Goal: Transaction & Acquisition: Subscribe to service/newsletter

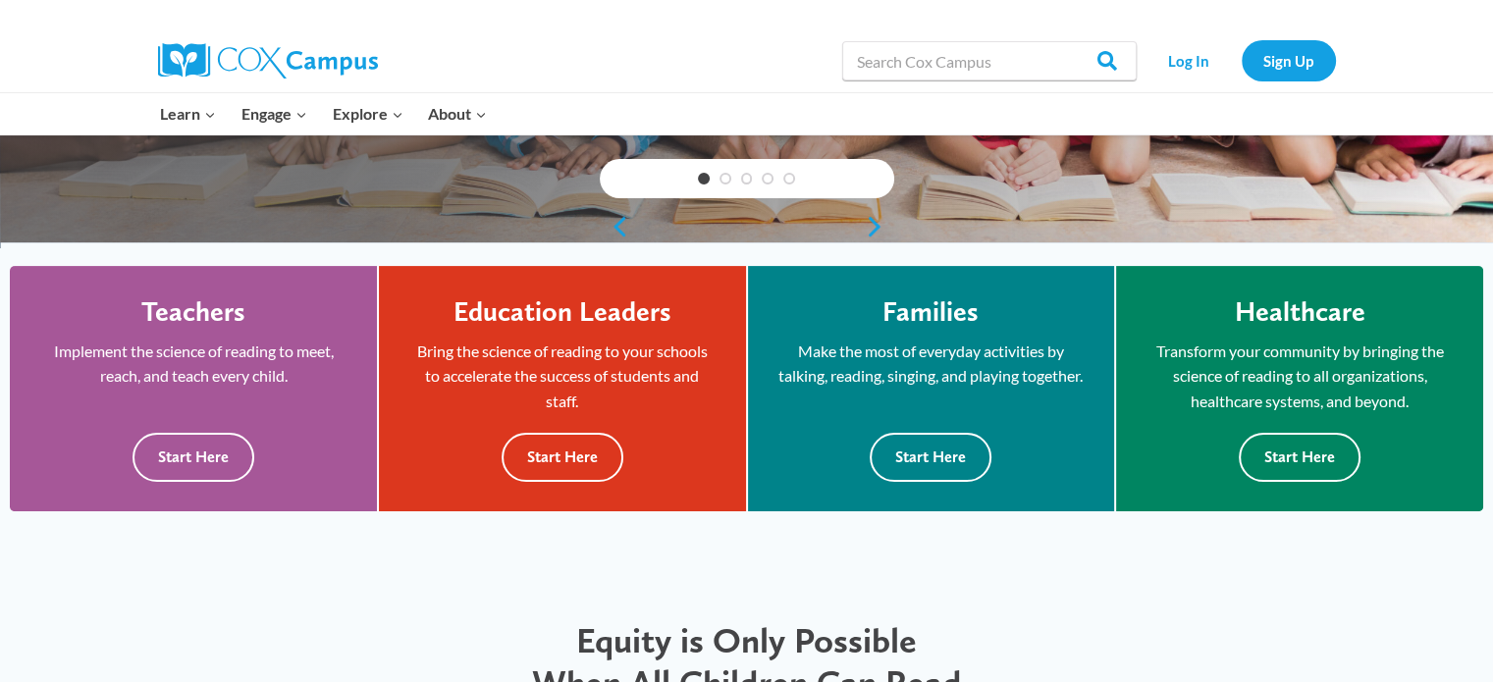
scroll to position [406, 0]
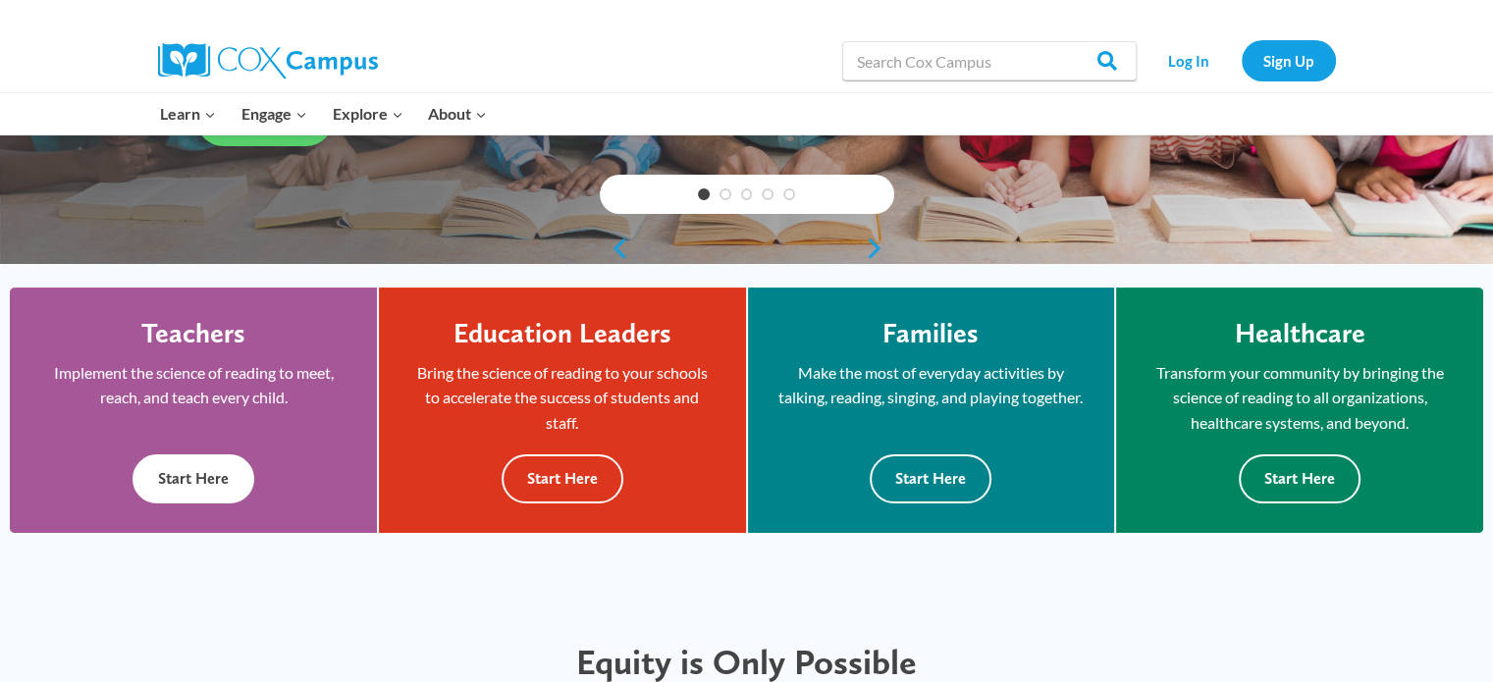
click at [189, 486] on button "Start Here" at bounding box center [193, 478] width 122 height 48
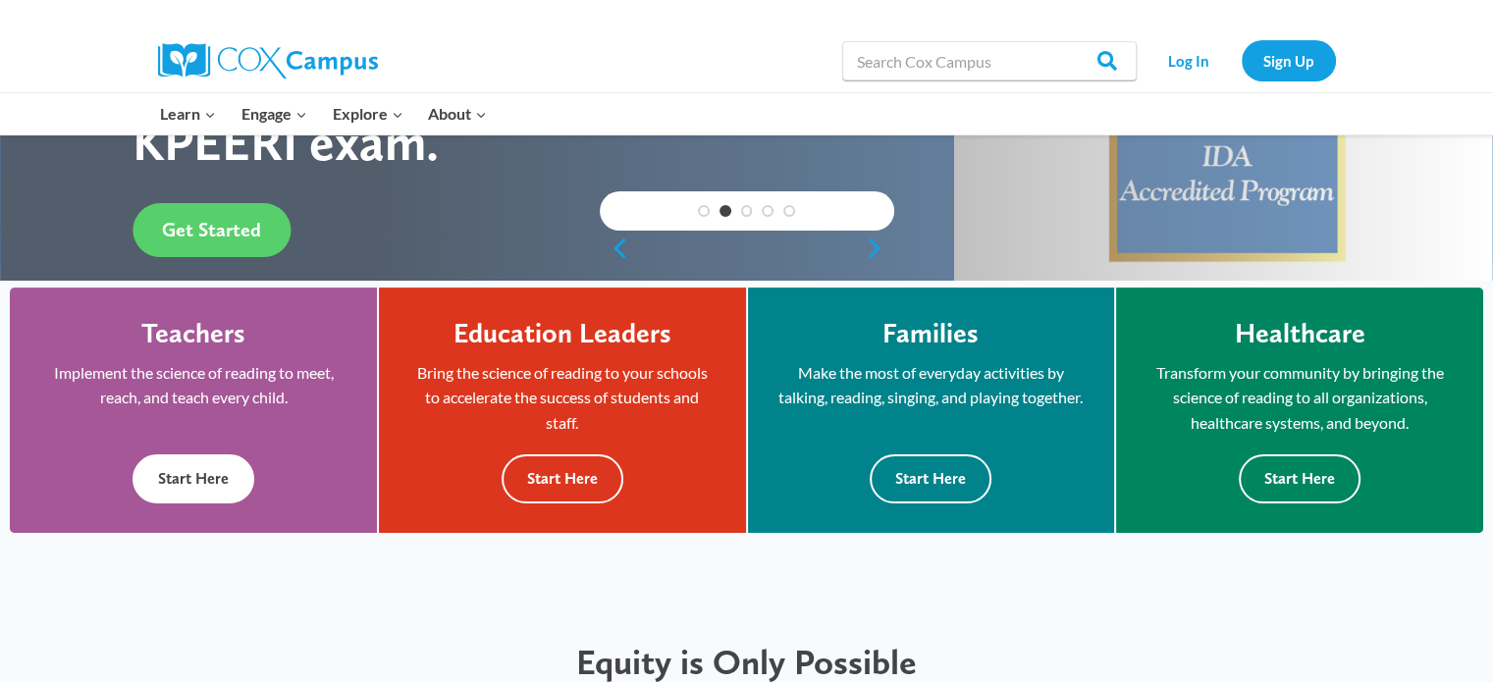
click at [176, 476] on button "Start Here" at bounding box center [193, 478] width 122 height 48
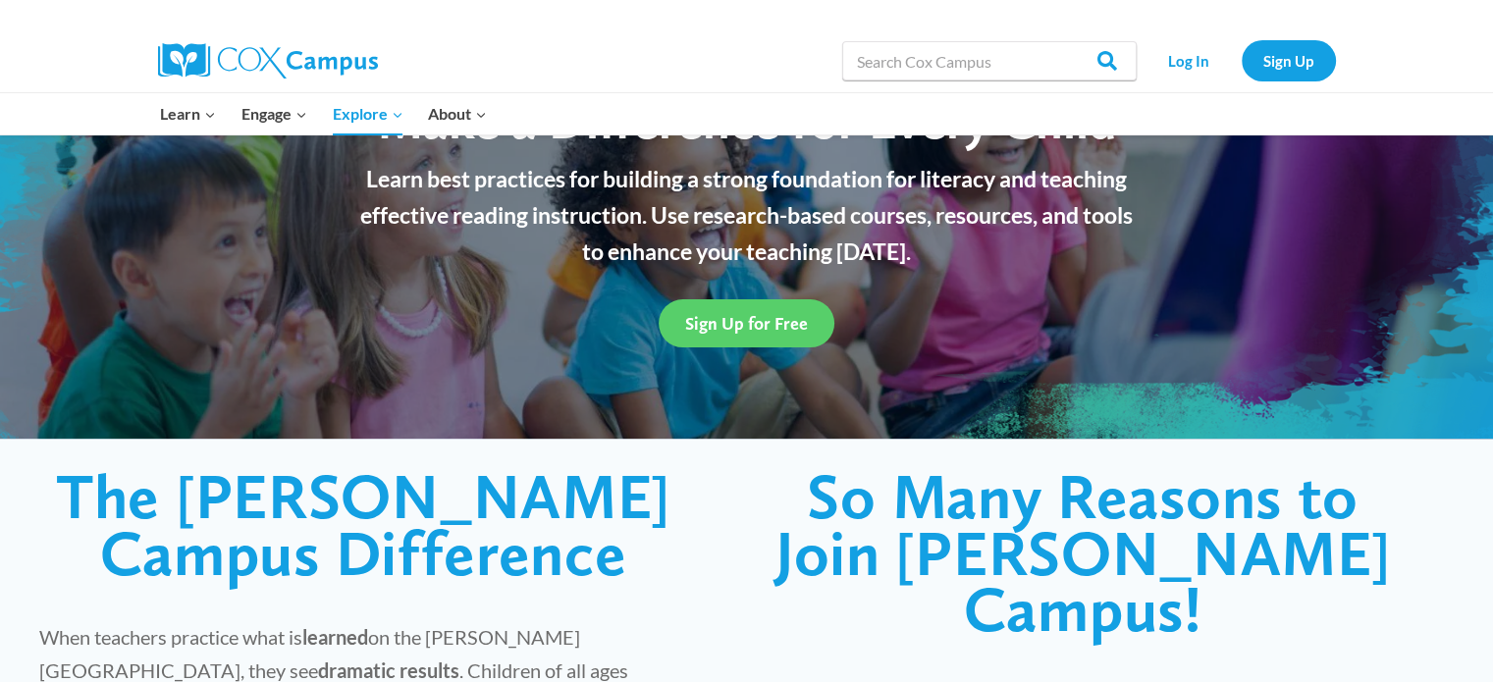
scroll to position [114, 0]
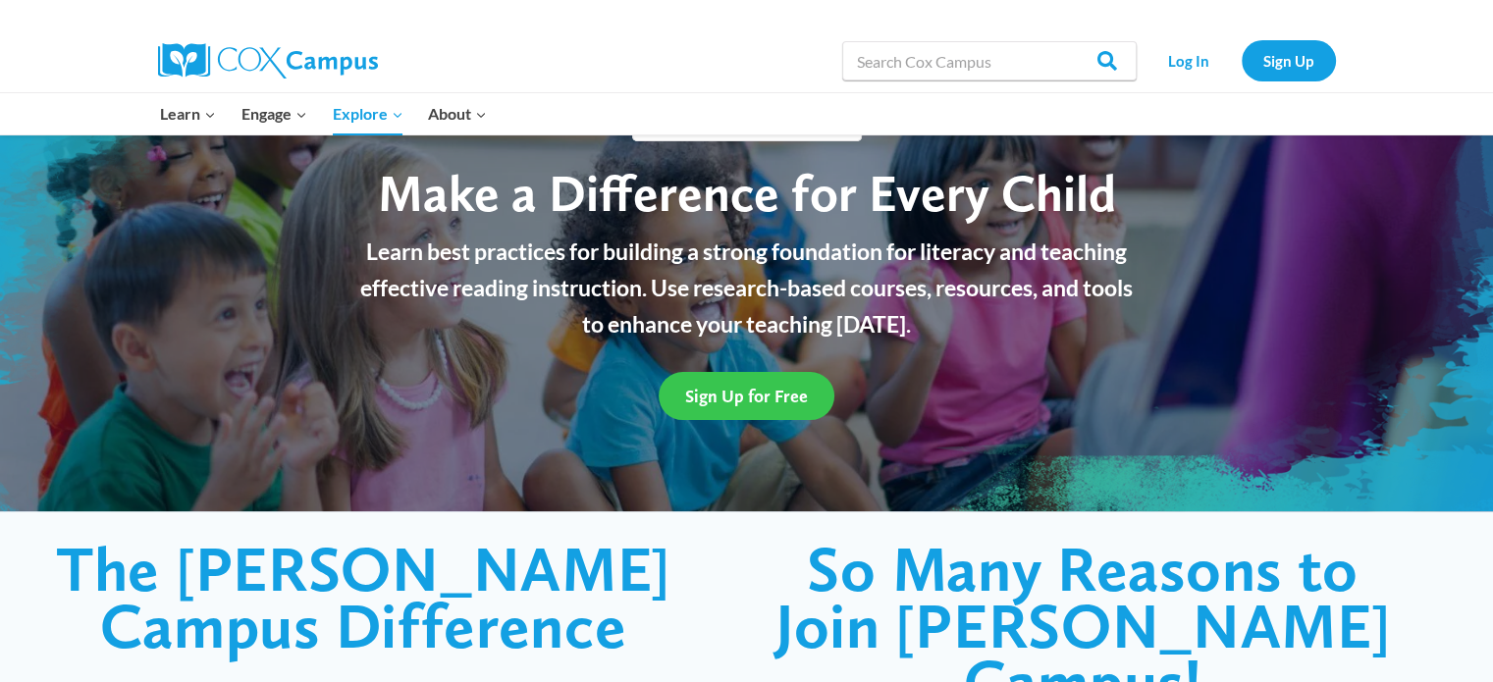
click at [726, 400] on span "Sign Up for Free" at bounding box center [746, 396] width 123 height 21
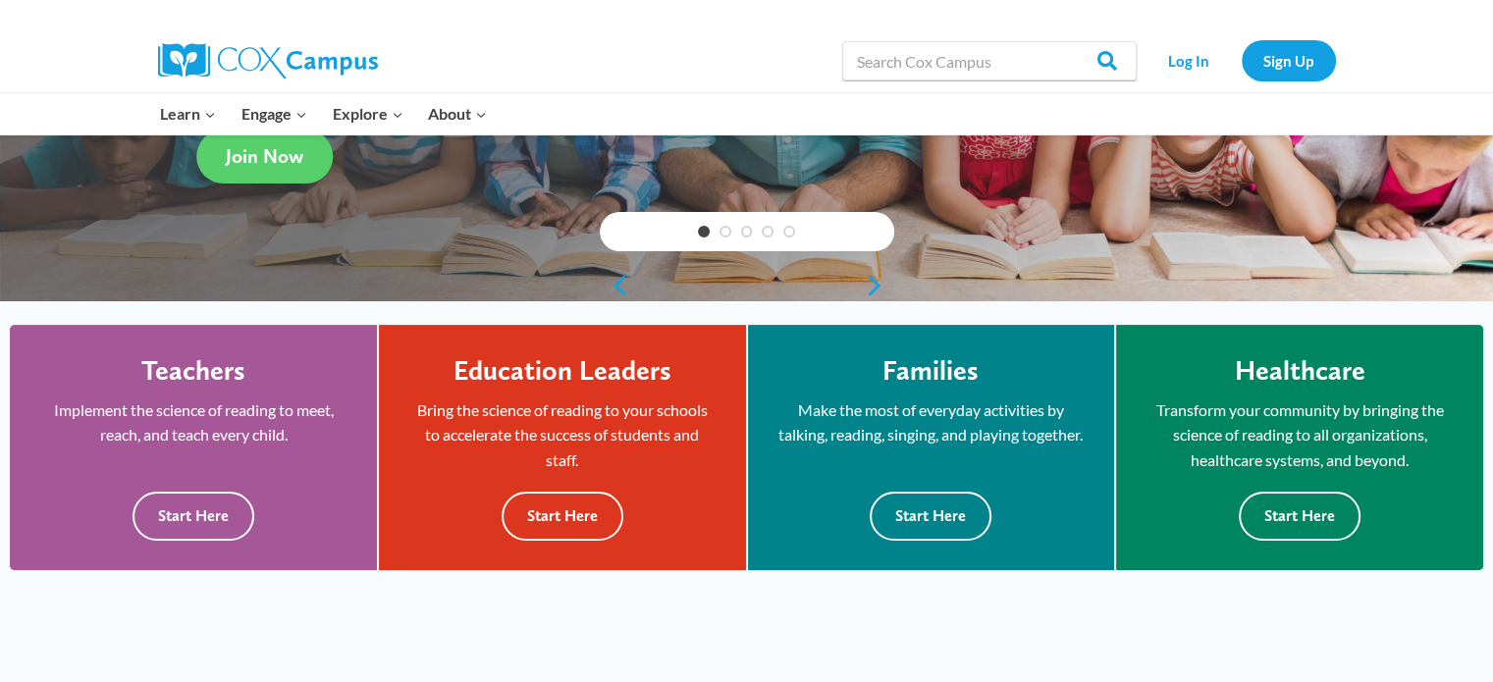
scroll to position [283, 0]
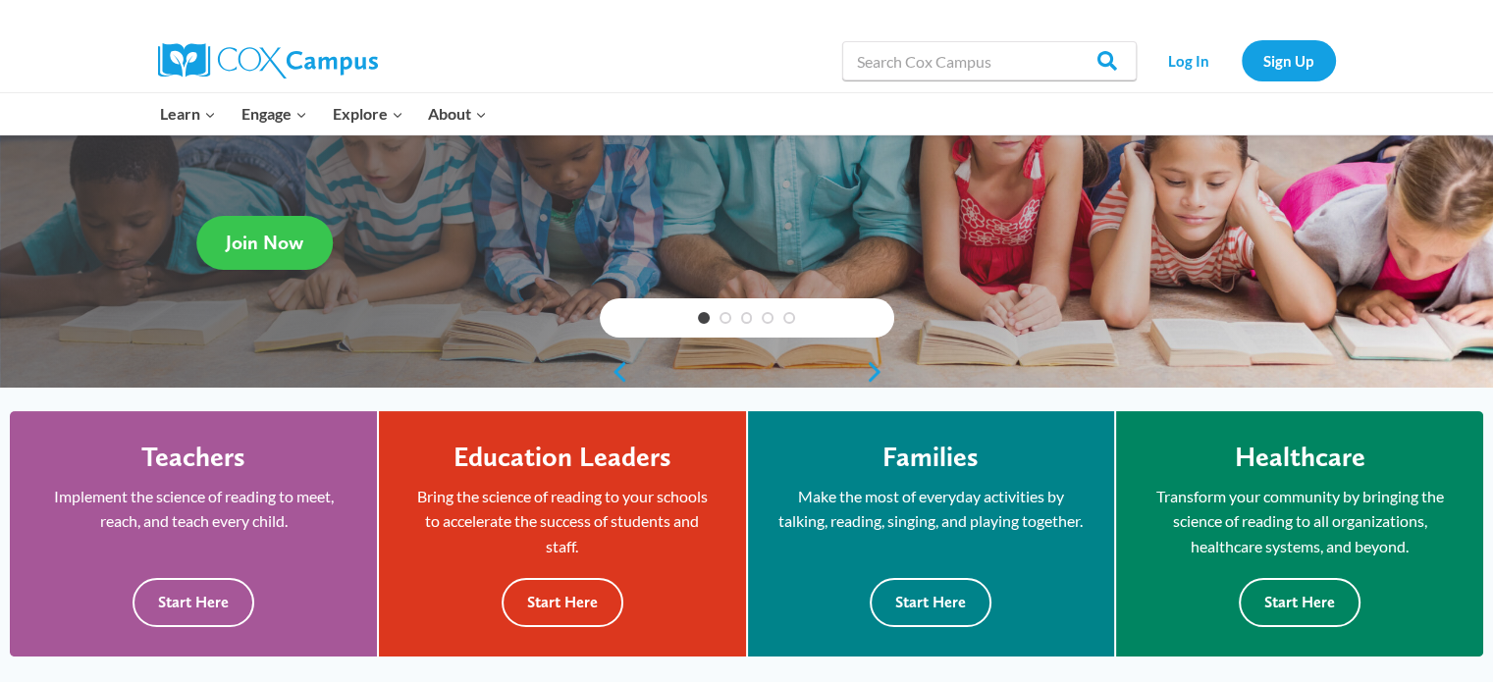
click at [256, 224] on link "Join Now" at bounding box center [264, 243] width 136 height 54
